Goal: Information Seeking & Learning: Find specific fact

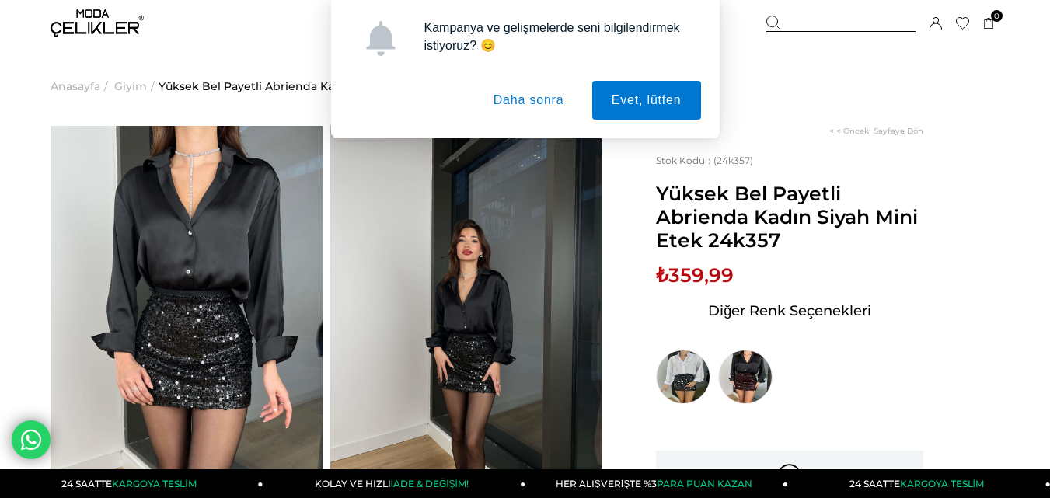
drag, startPoint x: 700, startPoint y: 239, endPoint x: 651, endPoint y: 192, distance: 68.2
drag, startPoint x: 704, startPoint y: 242, endPoint x: 654, endPoint y: 209, distance: 59.5
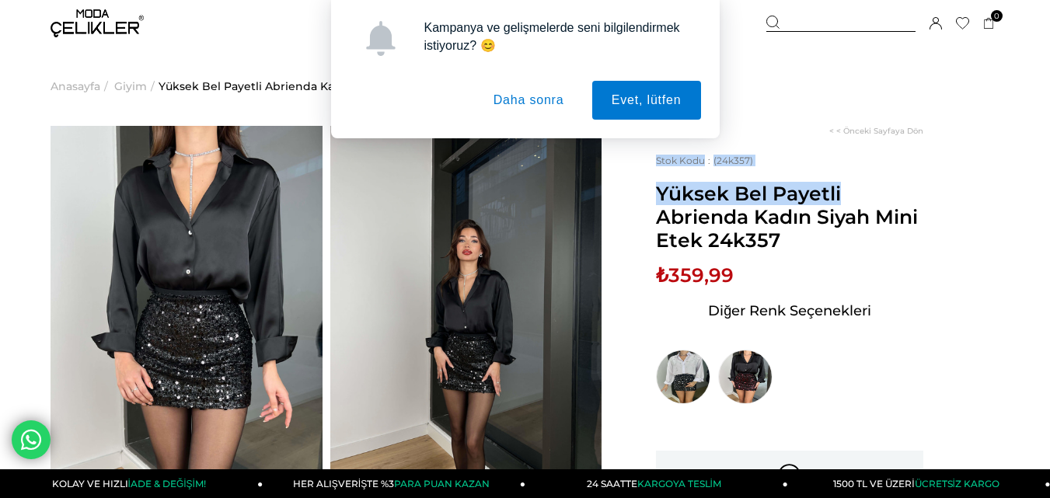
drag, startPoint x: 660, startPoint y: 192, endPoint x: 665, endPoint y: 200, distance: 9.5
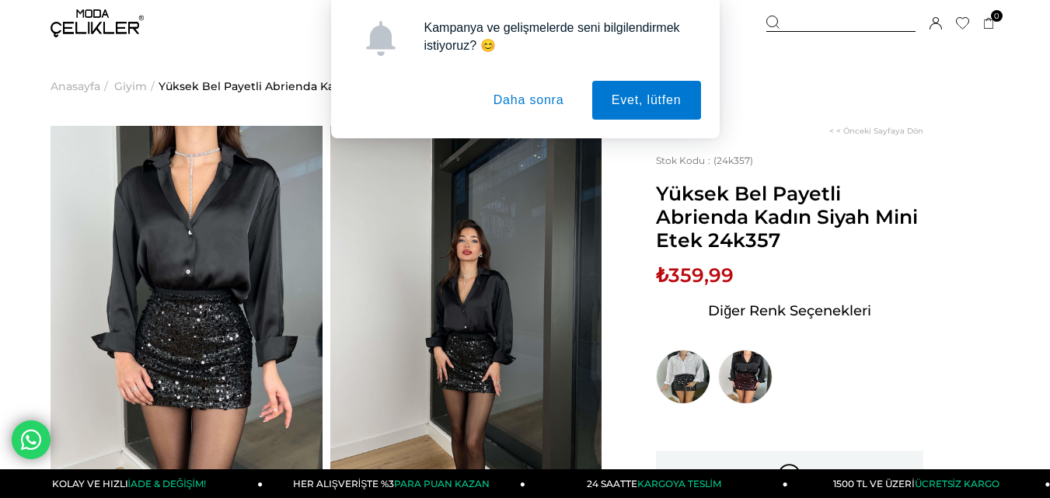
drag, startPoint x: 644, startPoint y: 201, endPoint x: 654, endPoint y: 199, distance: 10.4
drag, startPoint x: 658, startPoint y: 201, endPoint x: 703, endPoint y: 244, distance: 61.6
click at [703, 244] on span "Yüksek Bel Payetli Abrienda Kadın Siyah Mini Etek 24k357" at bounding box center [789, 217] width 267 height 70
copy span "Yüksek Bel Payetli Abrienda Kadın Siyah Mini Etek"
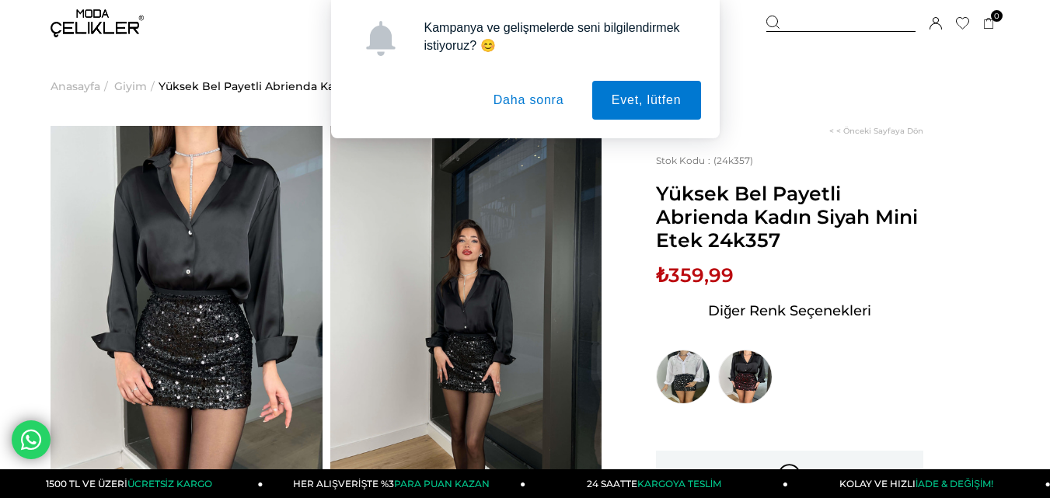
scroll to position [544, 0]
